Goal: Check status: Check status

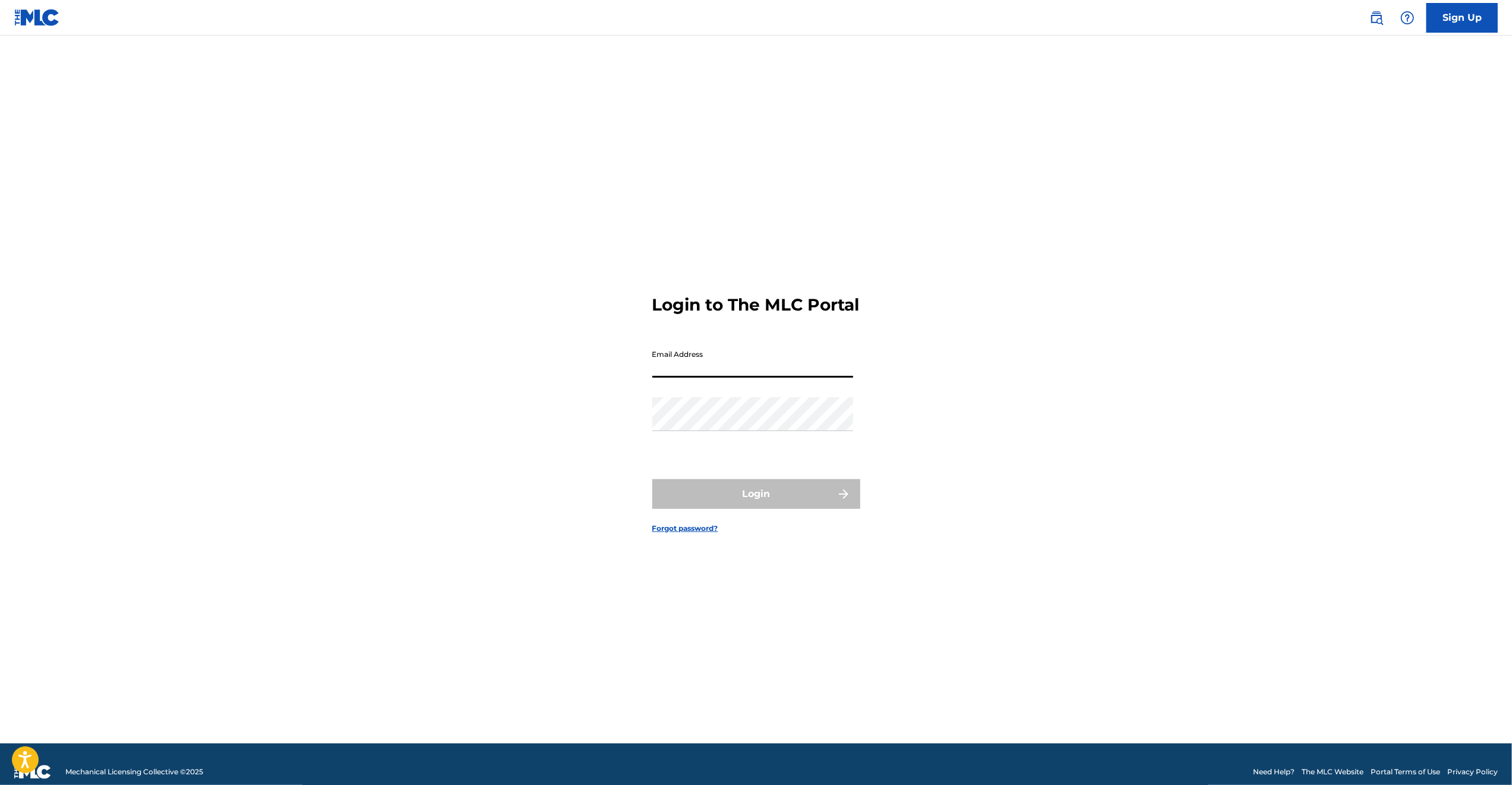
type input "[EMAIL_ADDRESS][DOMAIN_NAME]"
click at [716, 375] on input "[EMAIL_ADDRESS][DOMAIN_NAME]" at bounding box center [753, 361] width 201 height 34
click at [777, 509] on button "Login" at bounding box center [756, 495] width 208 height 30
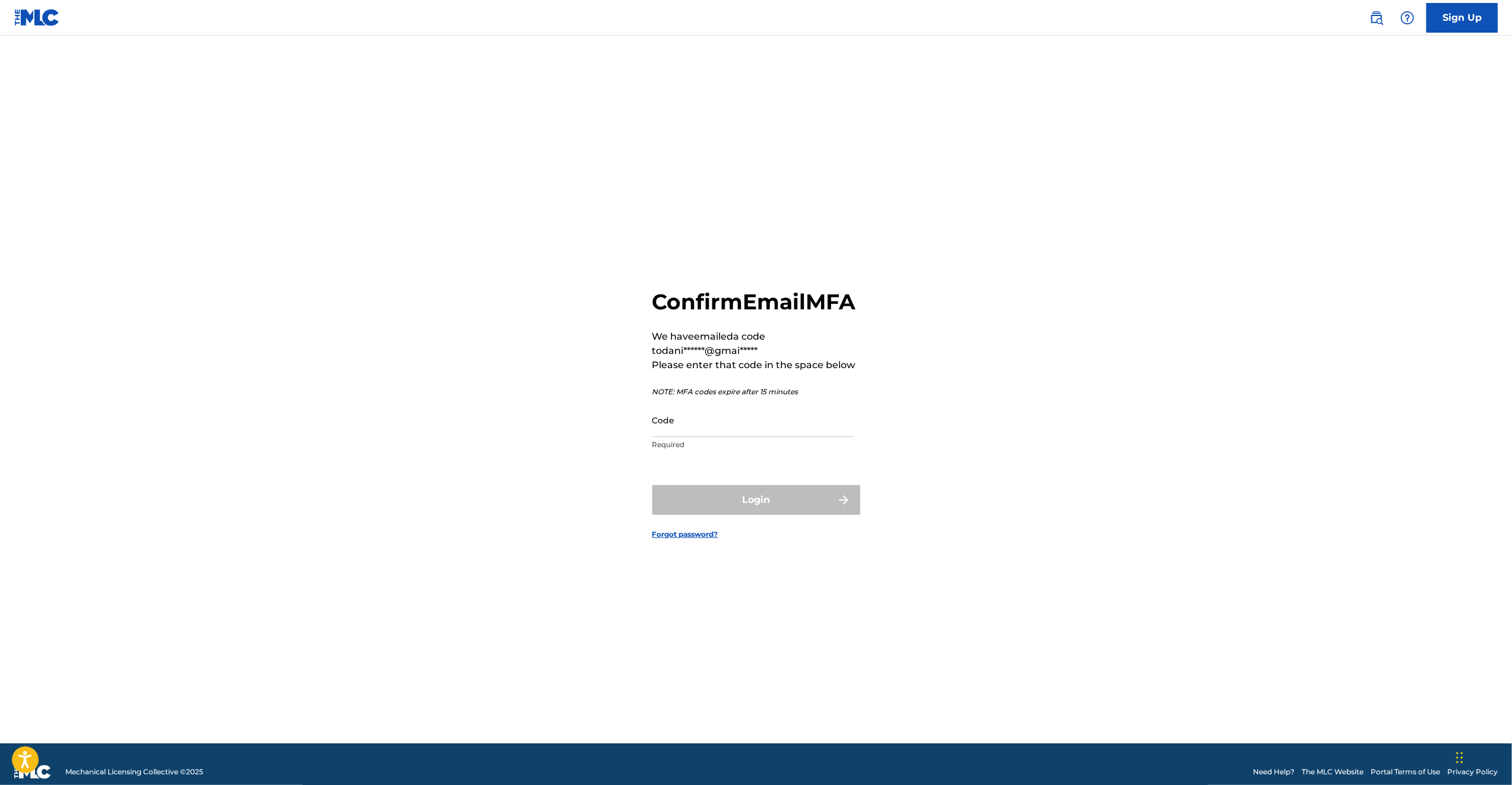
click at [728, 437] on input "Code" at bounding box center [753, 420] width 201 height 34
click at [738, 437] on input "Code" at bounding box center [753, 420] width 201 height 34
paste input "852696"
type input "852696"
click at [797, 515] on button "Login" at bounding box center [756, 500] width 208 height 30
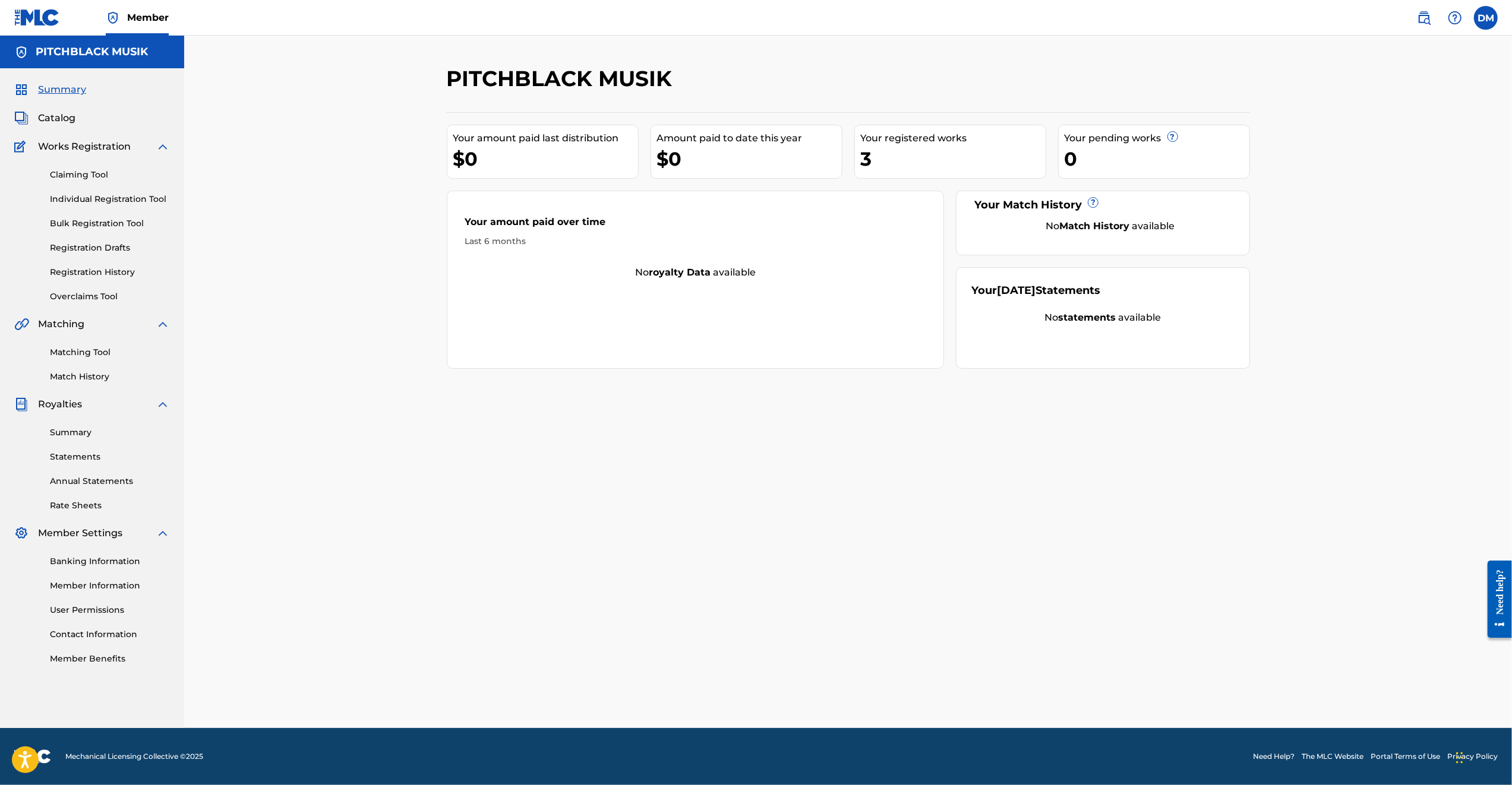
click at [116, 270] on link "Registration History" at bounding box center [110, 272] width 120 height 13
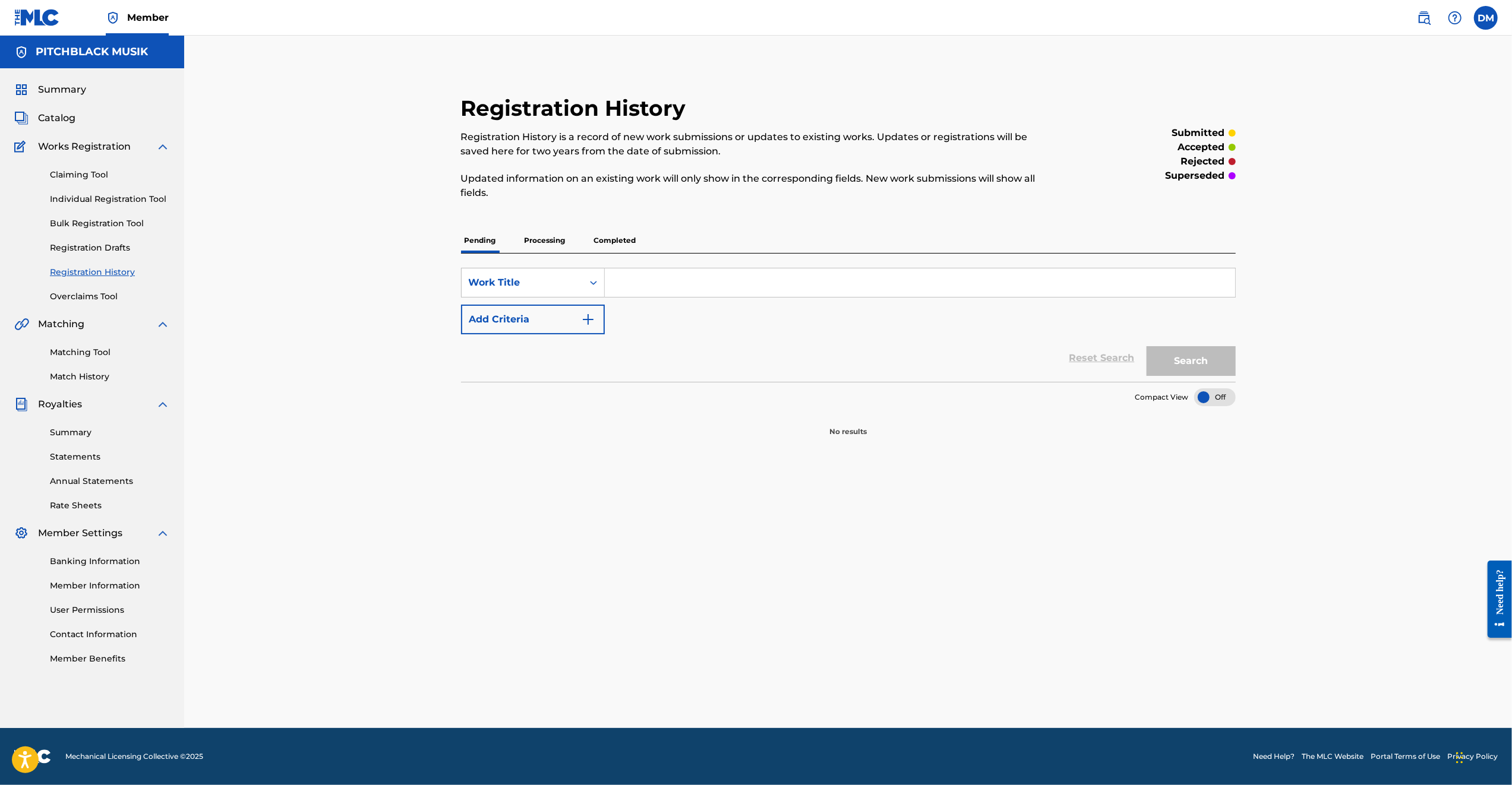
click at [545, 235] on p "Processing" at bounding box center [545, 241] width 48 height 25
click at [617, 235] on p "Completed" at bounding box center [615, 241] width 49 height 25
